Goal: Browse casually: Explore the website without a specific task or goal

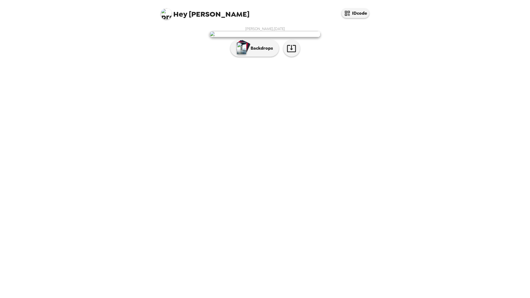
click at [284, 37] on img at bounding box center [265, 34] width 111 height 6
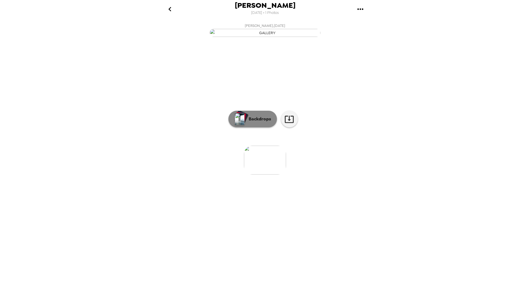
click at [270, 122] on p "Backdrops" at bounding box center [258, 119] width 25 height 7
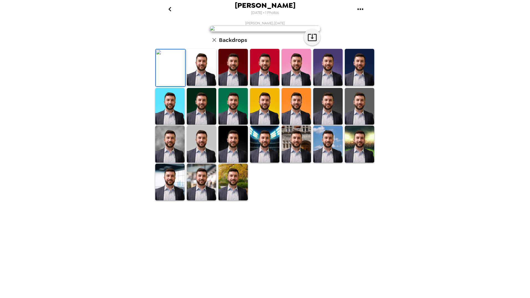
scroll to position [28, 0]
click at [207, 163] on img at bounding box center [201, 144] width 29 height 37
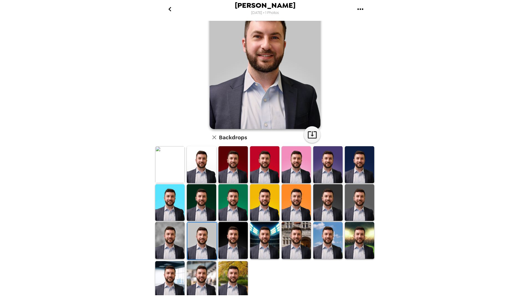
click at [206, 275] on img at bounding box center [201, 279] width 29 height 37
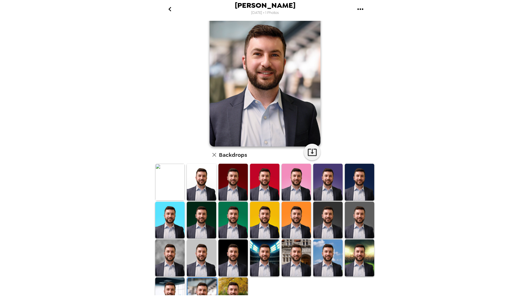
scroll to position [35, 0]
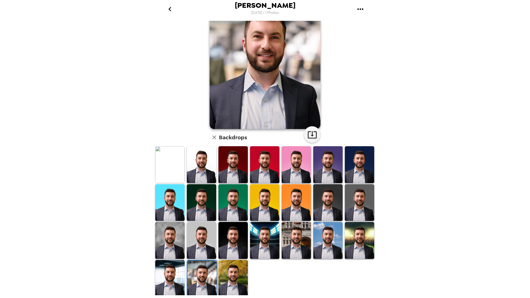
click at [176, 273] on img at bounding box center [169, 278] width 29 height 37
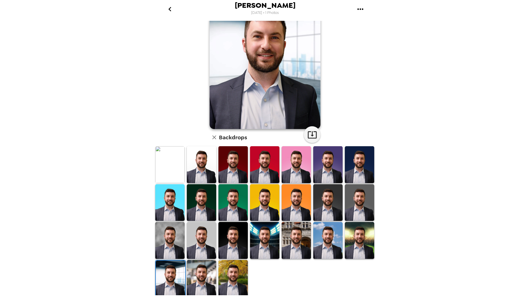
click at [358, 202] on img at bounding box center [359, 202] width 29 height 37
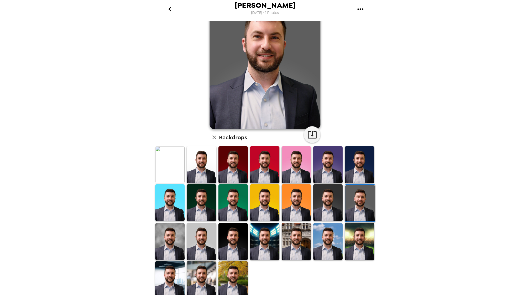
click at [204, 271] on img at bounding box center [201, 279] width 29 height 37
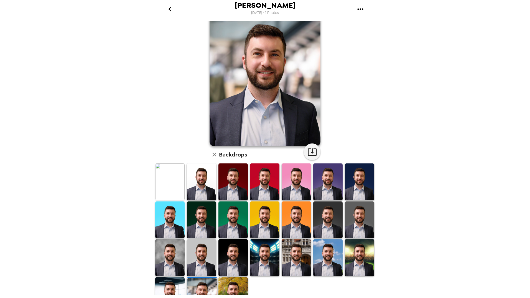
scroll to position [0, 0]
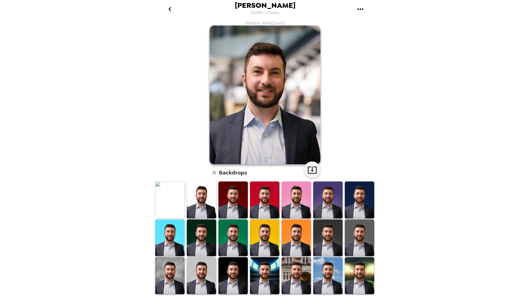
click at [459, 108] on div "[PERSON_NAME] [DATE] • 1 Photos [PERSON_NAME] , [DATE] Backdrops" at bounding box center [265, 149] width 530 height 298
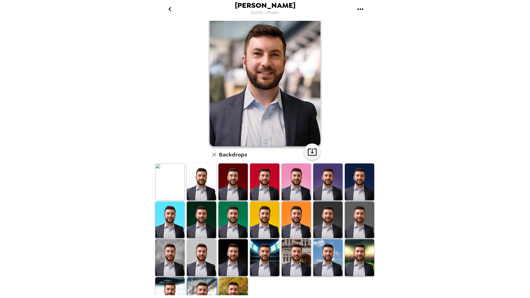
scroll to position [28, 0]
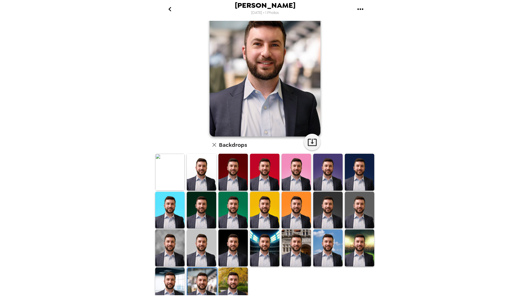
click at [198, 209] on img at bounding box center [201, 210] width 29 height 37
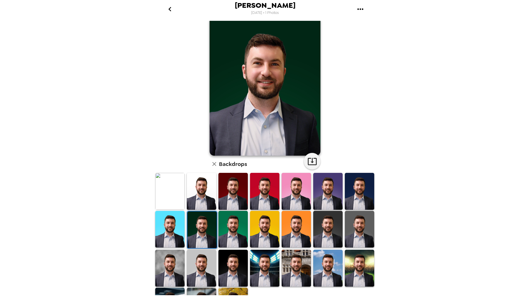
scroll to position [0, 0]
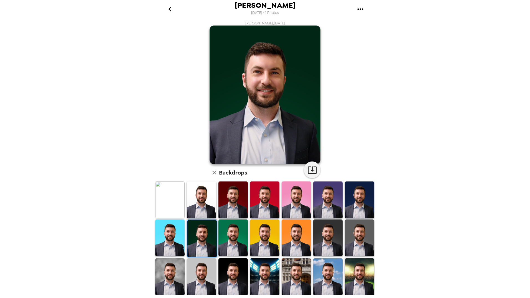
click at [350, 239] on img at bounding box center [359, 237] width 29 height 37
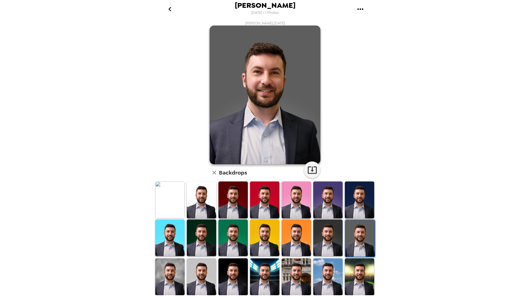
scroll to position [28, 0]
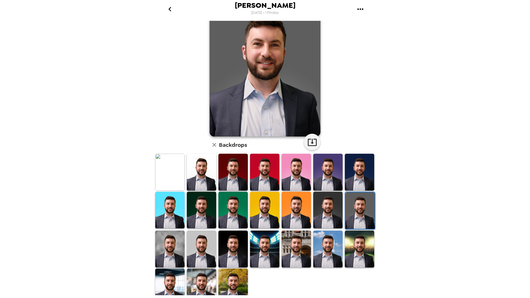
click at [196, 183] on img at bounding box center [201, 172] width 29 height 37
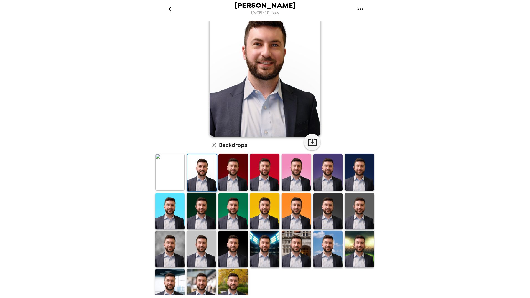
click at [350, 212] on img at bounding box center [359, 211] width 29 height 37
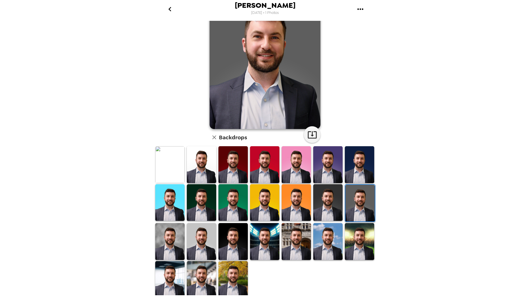
scroll to position [0, 0]
click at [207, 277] on img at bounding box center [201, 279] width 29 height 37
